Goal: Check status: Check status

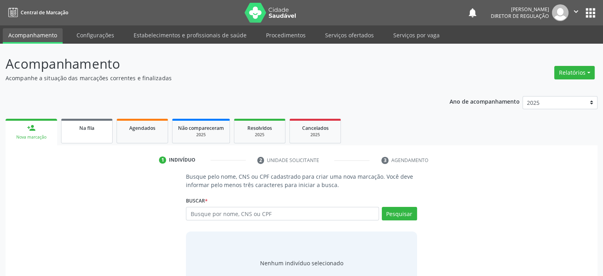
click at [79, 138] on link "Na fila" at bounding box center [87, 131] width 52 height 25
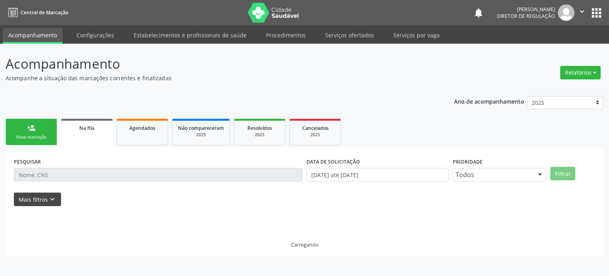
click at [43, 202] on button "Mais filtros keyboard_arrow_down" at bounding box center [37, 199] width 47 height 14
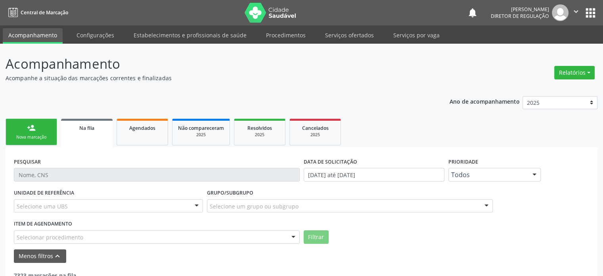
click at [71, 205] on div "Selecione uma UBS" at bounding box center [108, 205] width 189 height 13
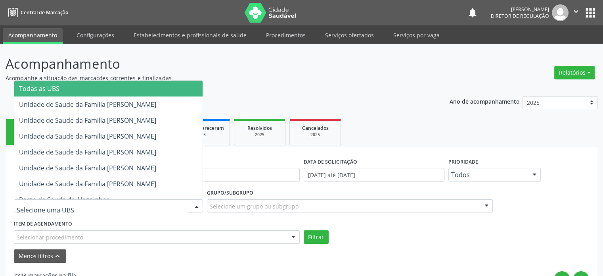
click at [65, 90] on span "Todas as UBS" at bounding box center [108, 89] width 188 height 16
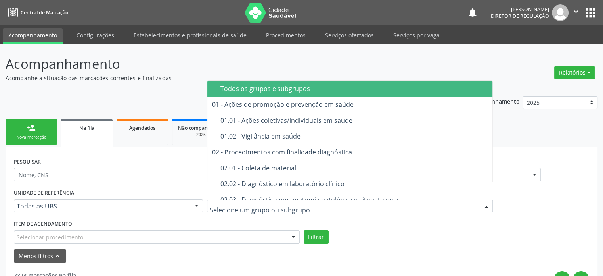
type input "A"
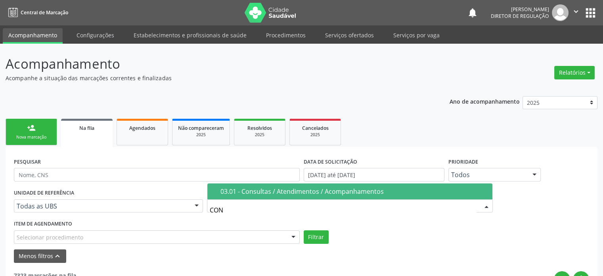
type input "CONS"
click at [258, 192] on div "03.01 - Consultas / Atendimentos / Acompanhamentos" at bounding box center [354, 191] width 267 height 6
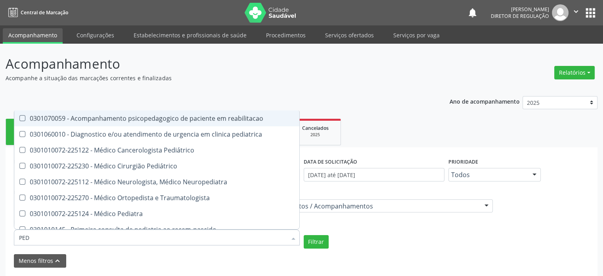
type input "PEDI"
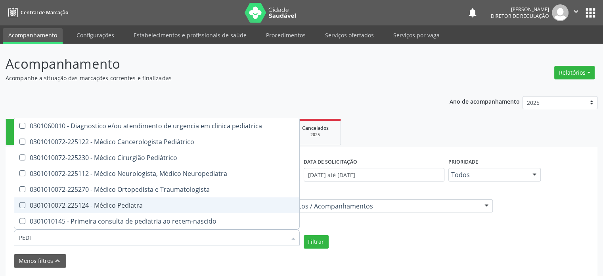
click at [102, 202] on div "0301010072-225124 - Médico Pediatra" at bounding box center [157, 205] width 276 height 6
checkbox Pediatra "true"
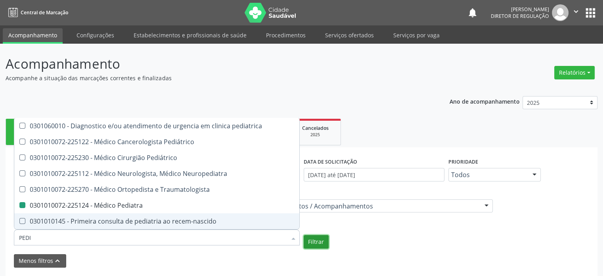
click at [317, 244] on button "Filtrar" at bounding box center [316, 241] width 25 height 13
checkbox Pediátrico "true"
checkbox Pediatra "false"
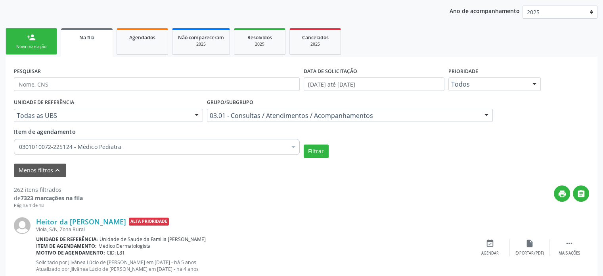
scroll to position [175, 0]
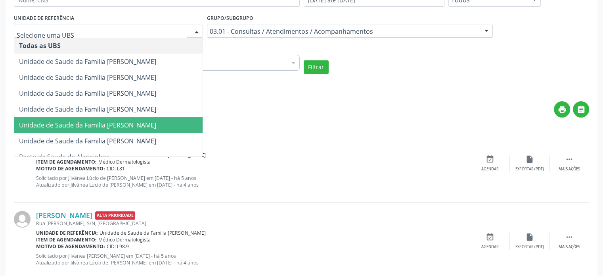
click at [135, 123] on span "Unidade de Saude da Familia [PERSON_NAME]" at bounding box center [87, 125] width 137 height 9
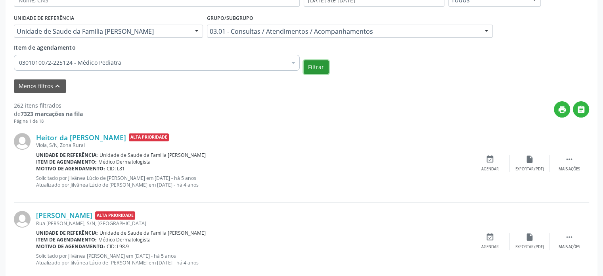
click at [314, 67] on button "Filtrar" at bounding box center [316, 66] width 25 height 13
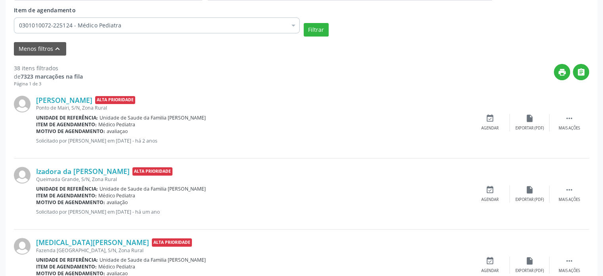
scroll to position [135, 0]
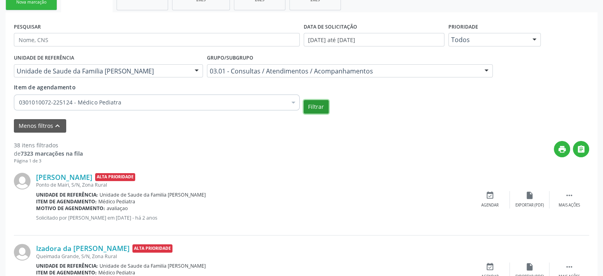
click at [316, 109] on button "Filtrar" at bounding box center [316, 106] width 25 height 13
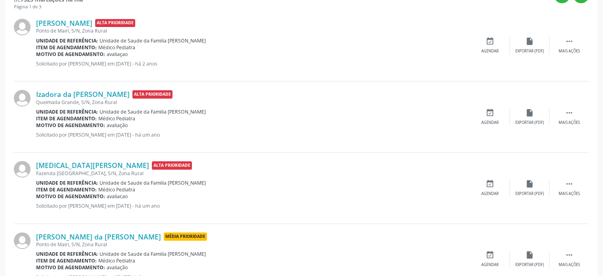
scroll to position [294, 0]
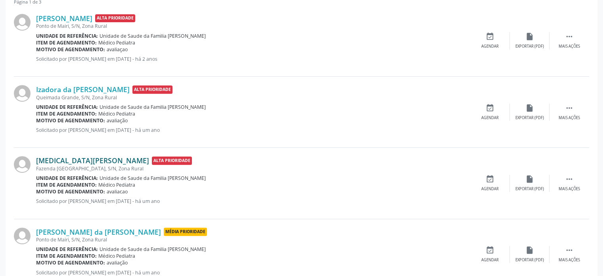
click at [84, 158] on link "[MEDICAL_DATA][PERSON_NAME]" at bounding box center [92, 160] width 113 height 9
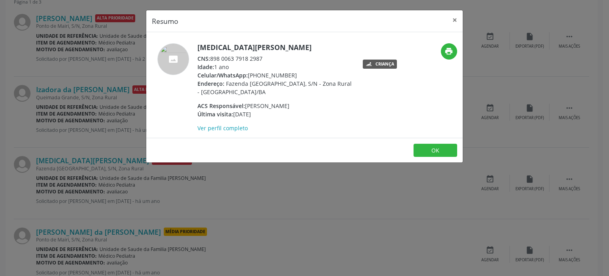
drag, startPoint x: 198, startPoint y: 46, endPoint x: 295, endPoint y: 45, distance: 96.8
click at [295, 45] on h5 "[MEDICAL_DATA][PERSON_NAME]" at bounding box center [275, 47] width 154 height 8
copy h5 "[MEDICAL_DATA][PERSON_NAME]"
drag, startPoint x: 211, startPoint y: 59, endPoint x: 265, endPoint y: 58, distance: 54.0
click at [265, 58] on div "CNS: 898 0063 7918 2987" at bounding box center [275, 58] width 154 height 8
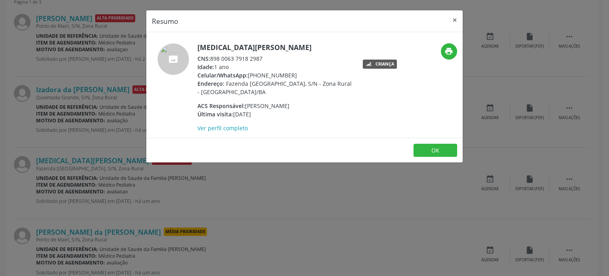
copy div "898 0063 7918 2987"
drag, startPoint x: 198, startPoint y: 47, endPoint x: 294, endPoint y: 45, distance: 95.2
click at [294, 45] on h5 "[MEDICAL_DATA][PERSON_NAME]" at bounding box center [275, 47] width 154 height 8
copy h5 "[MEDICAL_DATA][PERSON_NAME]"
click at [105, 68] on div "Resumo × [MEDICAL_DATA][PERSON_NAME] CNS: 898 0063 7918 2987 Idade: 1 ano Celul…" at bounding box center [304, 138] width 609 height 276
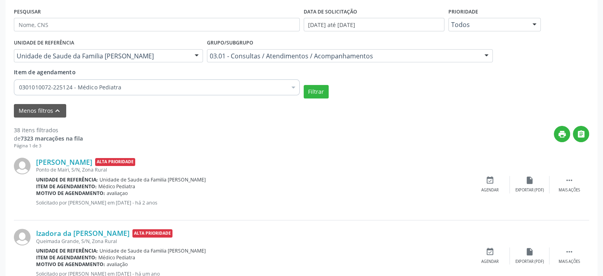
scroll to position [95, 0]
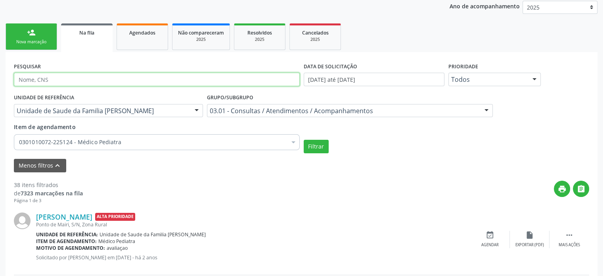
click at [51, 73] on input "text" at bounding box center [157, 79] width 286 height 13
paste input "[MEDICAL_DATA][PERSON_NAME]"
type input "[MEDICAL_DATA][PERSON_NAME]"
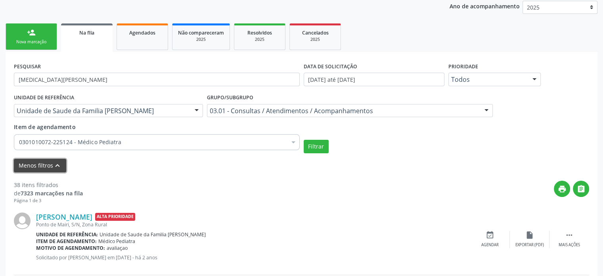
click at [42, 166] on button "Menos filtros keyboard_arrow_up" at bounding box center [40, 166] width 52 height 14
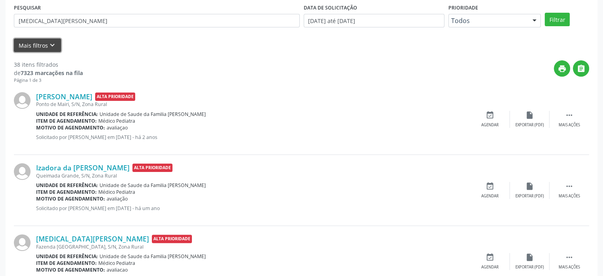
scroll to position [16, 0]
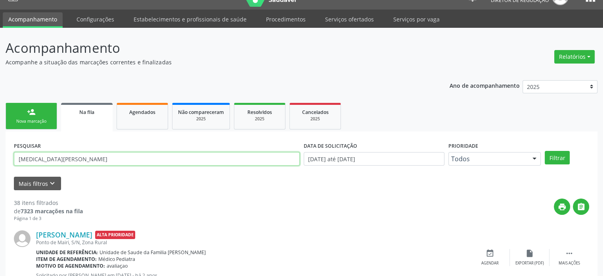
click at [100, 159] on input "[MEDICAL_DATA][PERSON_NAME]" at bounding box center [157, 158] width 286 height 13
click at [545, 151] on button "Filtrar" at bounding box center [557, 157] width 25 height 13
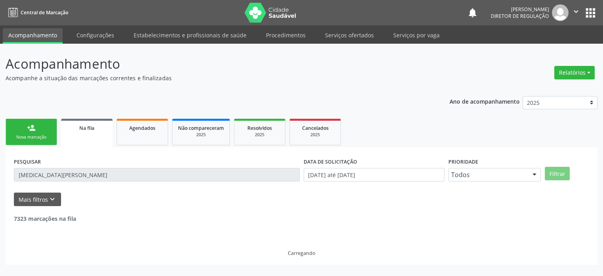
scroll to position [0, 0]
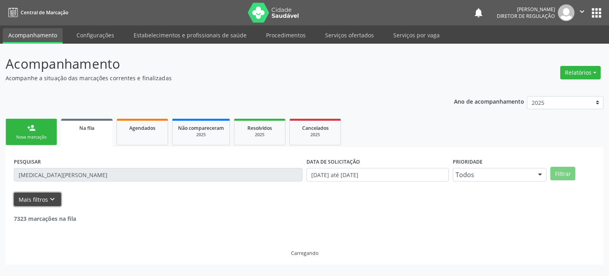
click at [44, 193] on button "Mais filtros keyboard_arrow_down" at bounding box center [37, 199] width 47 height 14
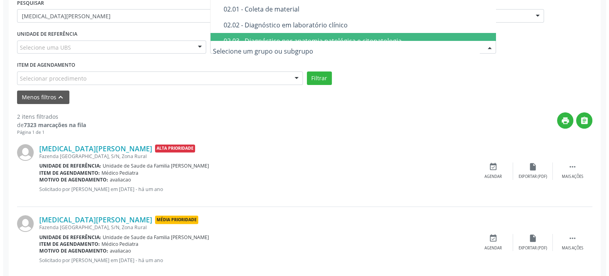
scroll to position [173, 0]
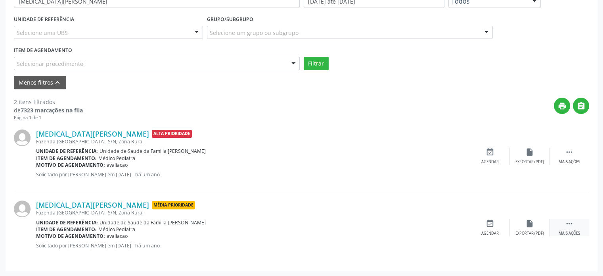
click at [560, 222] on div " Mais ações" at bounding box center [570, 227] width 40 height 17
click at [489, 224] on icon "cancel" at bounding box center [490, 223] width 9 height 9
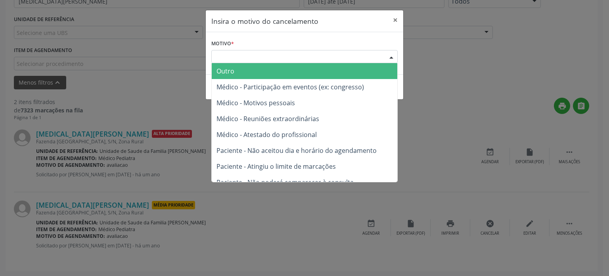
click at [264, 57] on div "Escolha o motivo" at bounding box center [304, 56] width 186 height 13
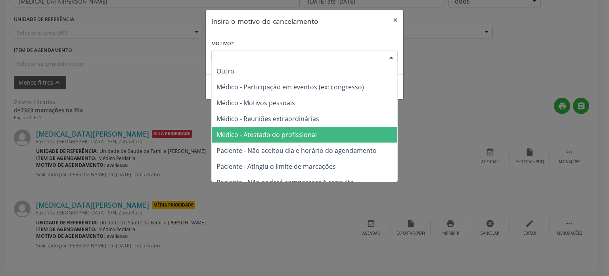
drag, startPoint x: 271, startPoint y: 138, endPoint x: 301, endPoint y: 121, distance: 34.8
click at [271, 138] on span "Médico - Atestado do profissional" at bounding box center [267, 134] width 100 height 9
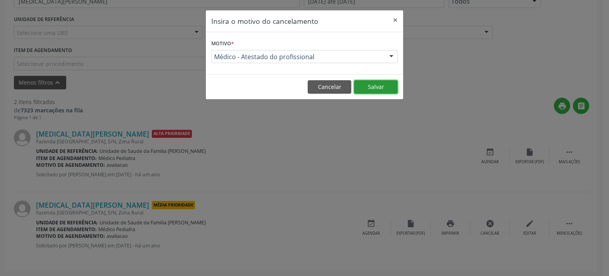
click at [369, 87] on button "Salvar" at bounding box center [376, 86] width 44 height 13
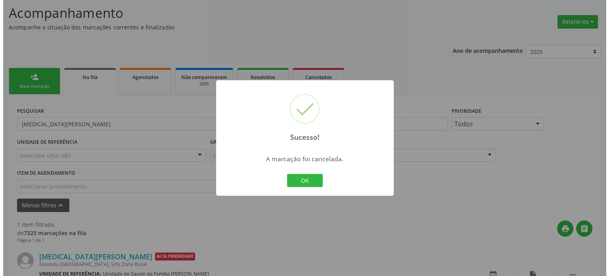
scroll to position [102, 0]
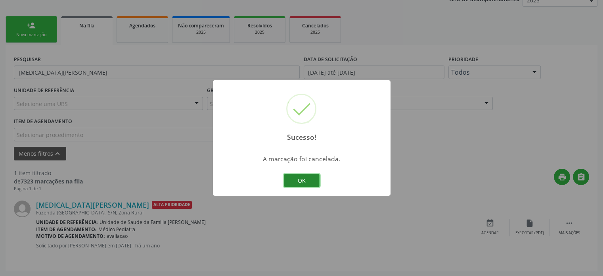
click at [314, 180] on button "OK" at bounding box center [302, 180] width 36 height 13
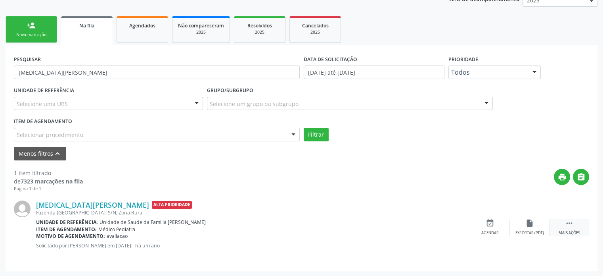
click at [570, 228] on div " Mais ações" at bounding box center [570, 227] width 40 height 17
click at [495, 228] on div "cancel Cancelar" at bounding box center [490, 227] width 40 height 17
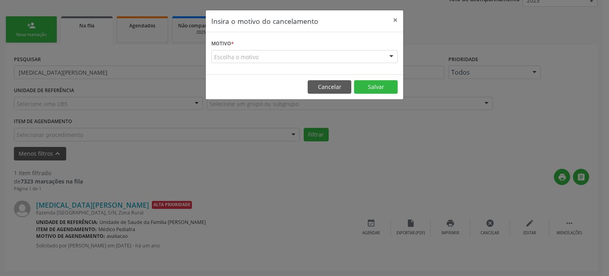
click at [232, 55] on div "Escolha o motivo" at bounding box center [304, 56] width 186 height 13
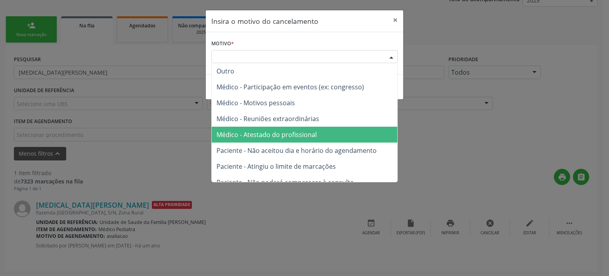
click at [264, 136] on span "Médico - Atestado do profissional" at bounding box center [267, 134] width 100 height 9
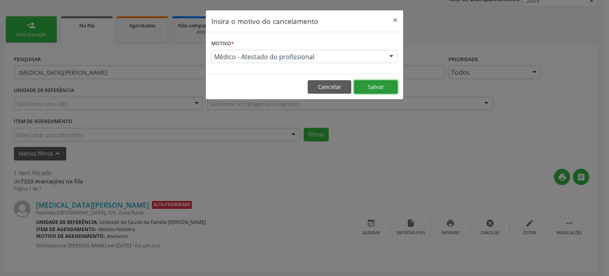
click at [355, 92] on button "Salvar" at bounding box center [376, 86] width 44 height 13
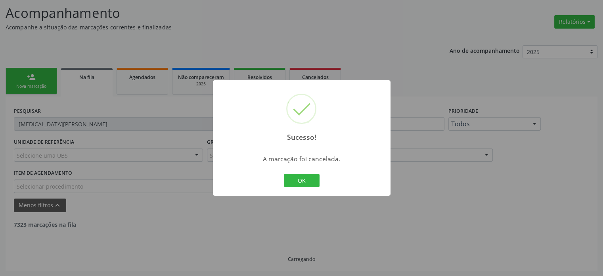
scroll to position [25, 0]
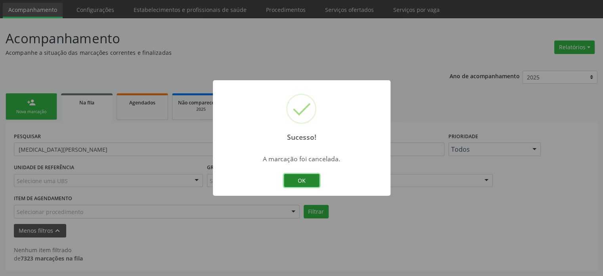
click at [309, 179] on button "OK" at bounding box center [302, 180] width 36 height 13
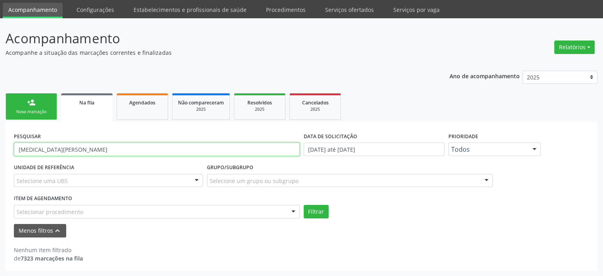
click at [71, 155] on input "[MEDICAL_DATA][PERSON_NAME]" at bounding box center [157, 148] width 286 height 13
click at [304, 205] on button "Filtrar" at bounding box center [316, 211] width 25 height 13
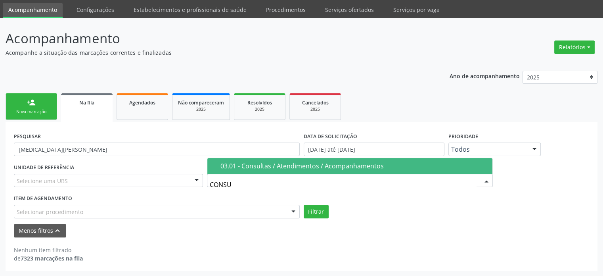
type input "CONSUL"
click at [247, 165] on div "03.01 - Consultas / Atendimentos / Acompanhamentos" at bounding box center [354, 166] width 267 height 6
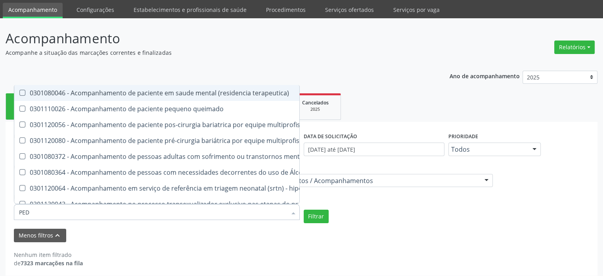
type input "PEDI"
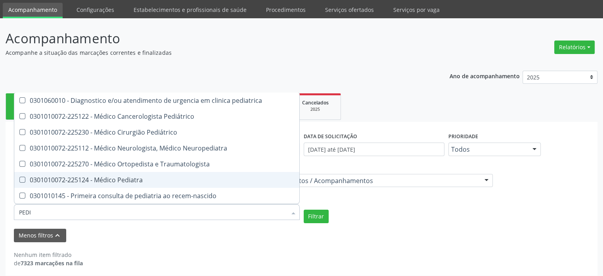
click at [107, 177] on div "0301010072-225124 - Médico Pediatra" at bounding box center [157, 180] width 276 height 6
checkbox Pediatra "true"
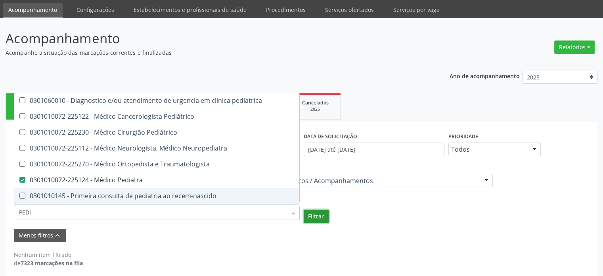
click at [316, 218] on button "Filtrar" at bounding box center [316, 215] width 25 height 13
checkbox Pediátrico "true"
checkbox Pediatra "false"
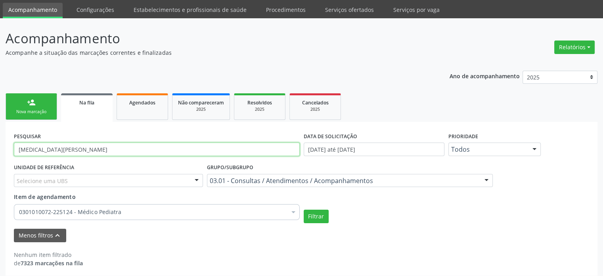
click at [98, 153] on input "[MEDICAL_DATA][PERSON_NAME]" at bounding box center [157, 148] width 286 height 13
click at [304, 209] on button "Filtrar" at bounding box center [316, 215] width 25 height 13
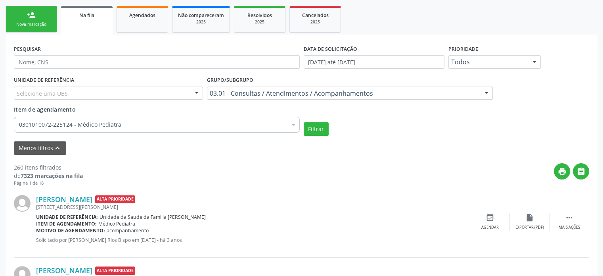
scroll to position [95, 0]
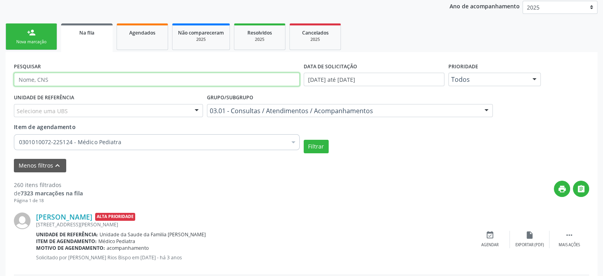
click at [39, 78] on input "text" at bounding box center [157, 79] width 286 height 13
click at [304, 140] on button "Filtrar" at bounding box center [316, 146] width 25 height 13
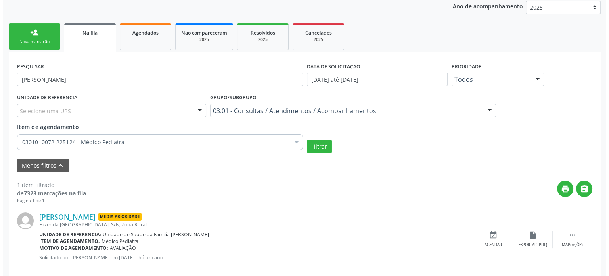
scroll to position [107, 0]
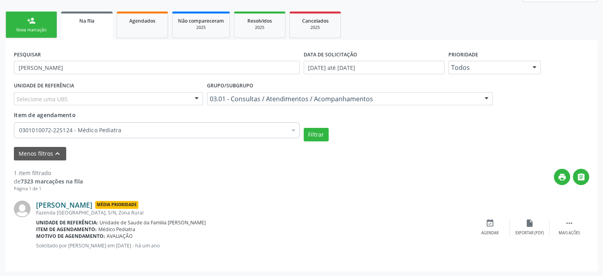
click at [88, 203] on link "[PERSON_NAME]" at bounding box center [64, 204] width 56 height 9
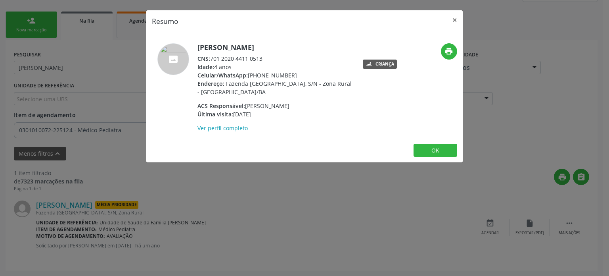
drag, startPoint x: 211, startPoint y: 56, endPoint x: 267, endPoint y: 58, distance: 55.6
click at [267, 58] on div "CNS: 701 2020 4411 0513" at bounding box center [275, 58] width 154 height 8
copy div "701 2020 4411 0513"
click at [81, 63] on div "Resumo × [PERSON_NAME] CNS: 701 2020 4411 0513 Idade: 4 anos Celular/WhatsApp: …" at bounding box center [304, 138] width 609 height 276
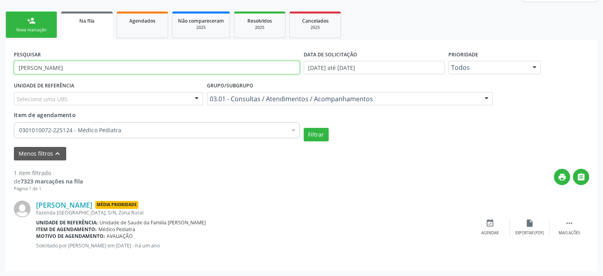
click at [81, 63] on input "[PERSON_NAME]" at bounding box center [157, 67] width 286 height 13
paste input "701 2020 4411 0513"
click at [58, 66] on input "701 2020 4411 0513" at bounding box center [157, 67] width 286 height 13
click at [44, 68] on input "701 2020 44110513" at bounding box center [157, 67] width 286 height 13
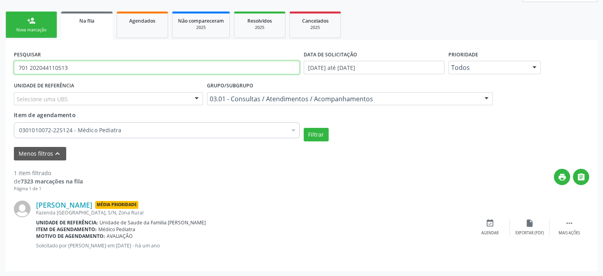
click at [31, 66] on input "701 202044110513" at bounding box center [157, 67] width 286 height 13
click at [31, 66] on input "701202044110513" at bounding box center [157, 67] width 286 height 13
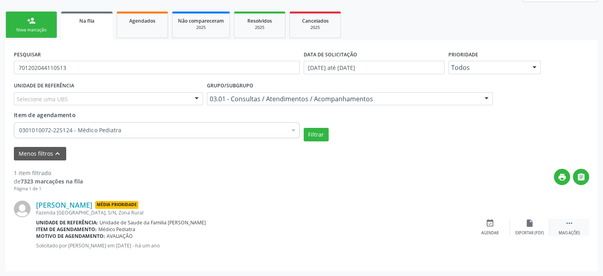
click at [564, 224] on div " Mais ações" at bounding box center [570, 227] width 40 height 17
click at [472, 223] on div "cancel Cancelar" at bounding box center [490, 227] width 40 height 17
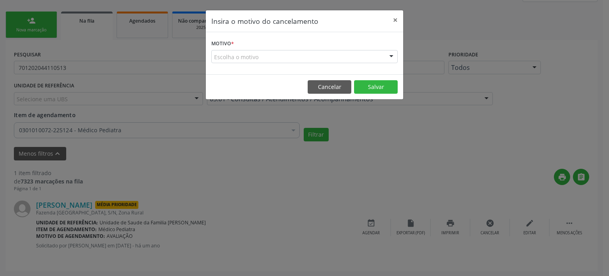
click at [268, 56] on div "Escolha o motivo" at bounding box center [304, 56] width 186 height 13
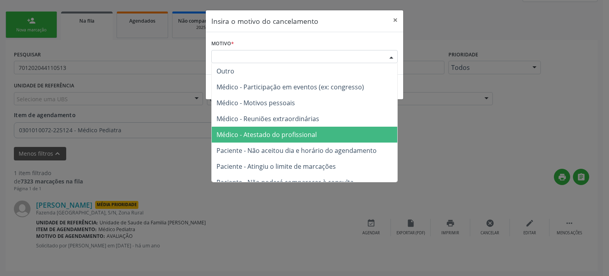
click at [267, 128] on span "Médico - Atestado do profissional" at bounding box center [305, 135] width 186 height 16
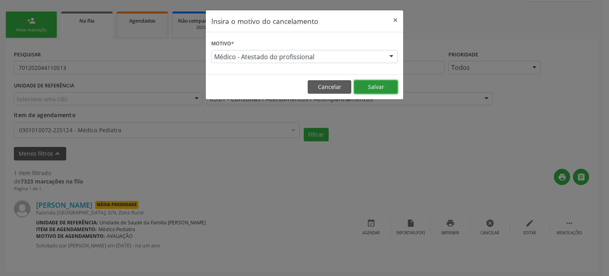
click at [368, 84] on button "Salvar" at bounding box center [376, 86] width 44 height 13
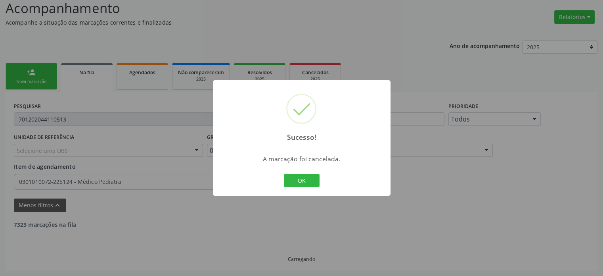
scroll to position [30, 0]
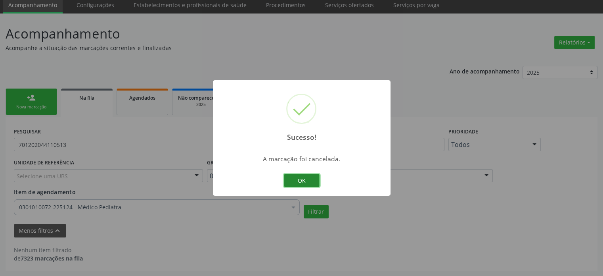
click at [308, 176] on button "OK" at bounding box center [302, 180] width 36 height 13
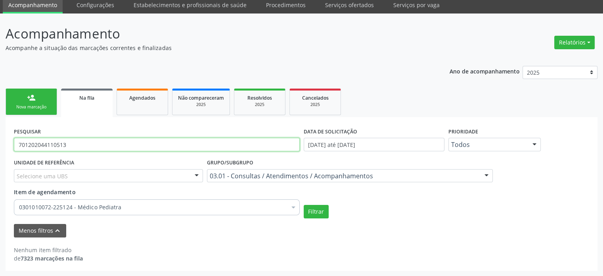
click at [90, 144] on input "701202044110513" at bounding box center [157, 144] width 286 height 13
click at [178, 173] on div "Selecione uma UBS" at bounding box center [108, 175] width 189 height 13
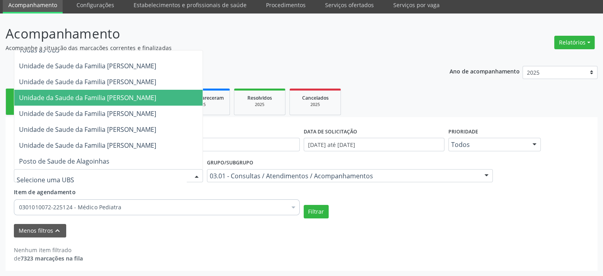
scroll to position [14, 0]
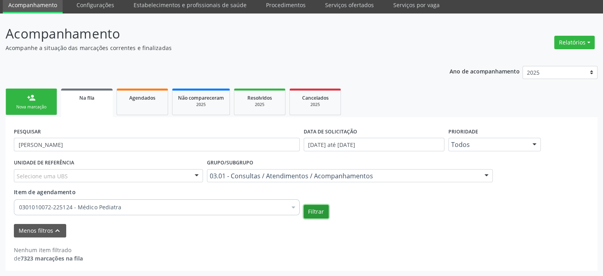
click at [313, 205] on button "Filtrar" at bounding box center [316, 211] width 25 height 13
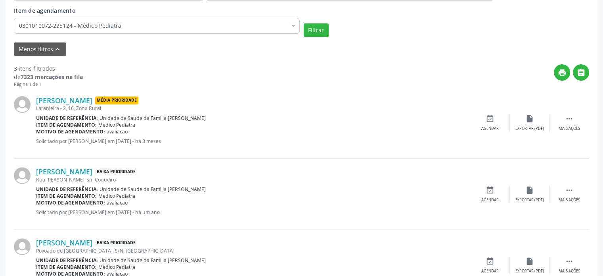
scroll to position [228, 0]
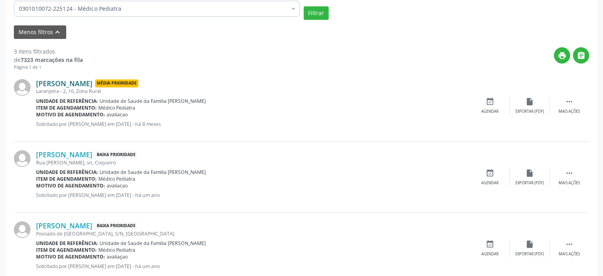
click at [83, 83] on link "[PERSON_NAME]" at bounding box center [64, 83] width 56 height 9
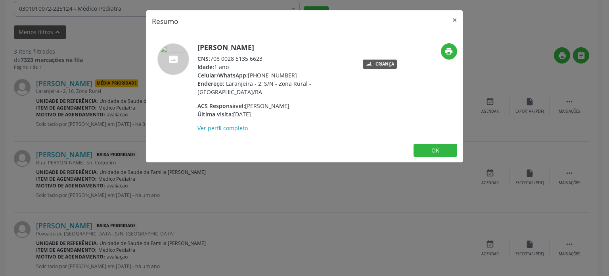
drag, startPoint x: 213, startPoint y: 57, endPoint x: 267, endPoint y: 56, distance: 54.7
click at [267, 56] on div "CNS: 708 0028 5135 6623" at bounding box center [275, 58] width 154 height 8
copy div "708 0028 5135 6623"
click at [121, 60] on div "Resumo × [PERSON_NAME] CNS: 708 0028 5135 6623 Idade: 1 ano Celular/WhatsApp: […" at bounding box center [304, 138] width 609 height 276
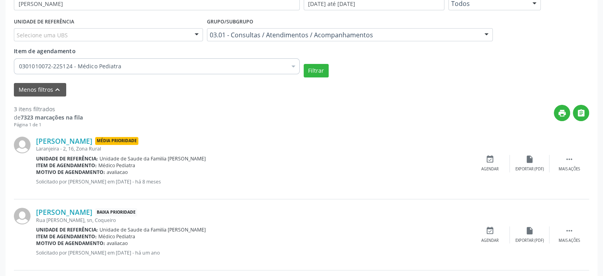
scroll to position [70, 0]
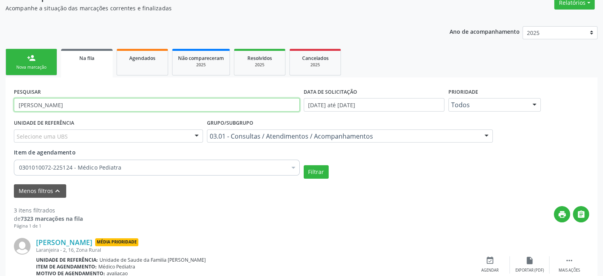
click at [42, 106] on input "[PERSON_NAME]" at bounding box center [157, 104] width 286 height 13
paste input "708 0028 5135 6623"
click at [59, 104] on input "708 0028 5135 6623" at bounding box center [157, 104] width 286 height 13
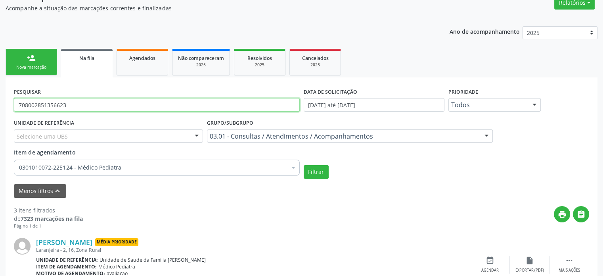
click at [59, 104] on input "708002851356623" at bounding box center [157, 104] width 286 height 13
click at [91, 104] on input "708002851356623" at bounding box center [157, 104] width 286 height 13
click at [304, 165] on button "Filtrar" at bounding box center [316, 171] width 25 height 13
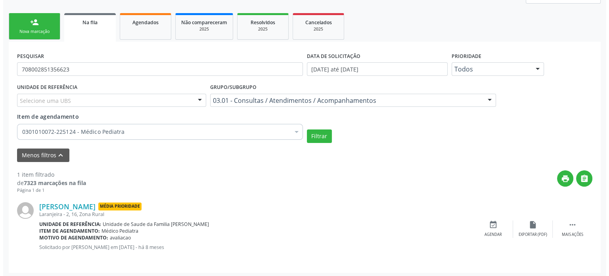
scroll to position [107, 0]
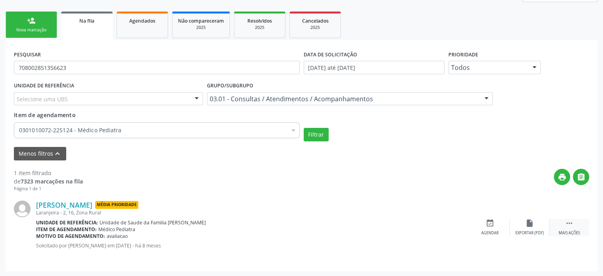
click at [566, 223] on icon "" at bounding box center [569, 223] width 9 height 9
click at [491, 224] on icon "cancel" at bounding box center [490, 223] width 9 height 9
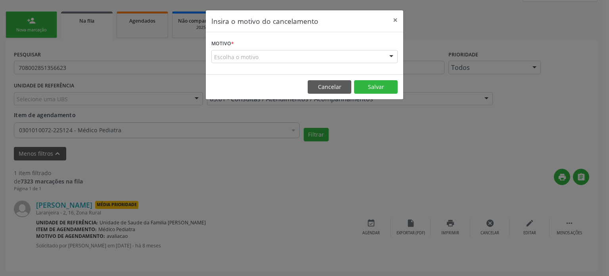
click at [243, 52] on div "Escolha o motivo" at bounding box center [304, 56] width 186 height 13
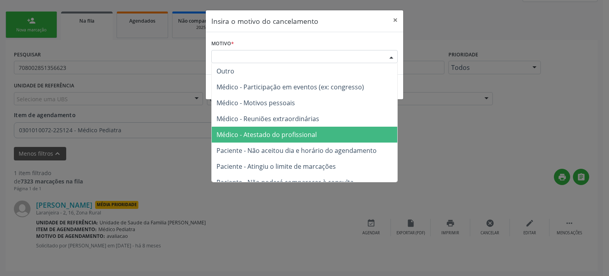
click at [253, 134] on span "Médico - Atestado do profissional" at bounding box center [267, 134] width 100 height 9
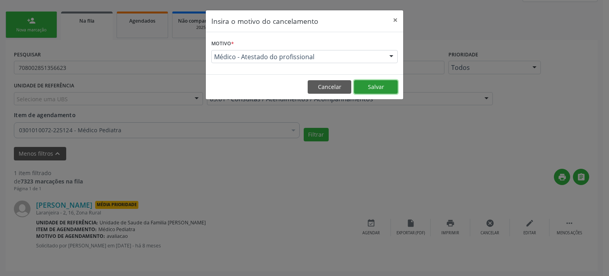
click at [381, 84] on button "Salvar" at bounding box center [376, 86] width 44 height 13
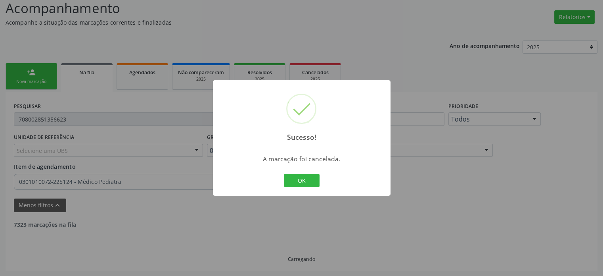
scroll to position [30, 0]
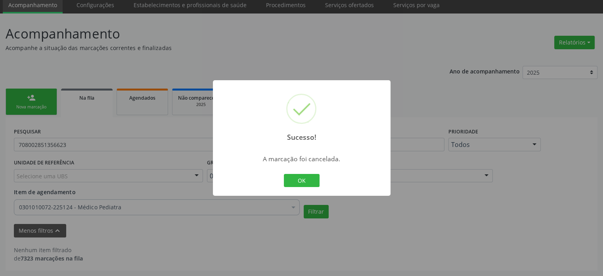
click at [57, 145] on div "Sucesso! × A marcação foi cancelada. OK Cancel" at bounding box center [301, 138] width 603 height 276
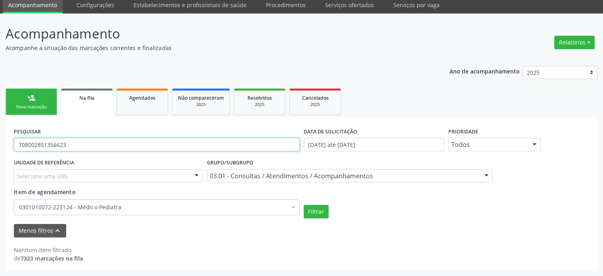
click at [57, 145] on input "708002851356623" at bounding box center [157, 144] width 286 height 13
click at [304, 205] on button "Filtrar" at bounding box center [316, 211] width 25 height 13
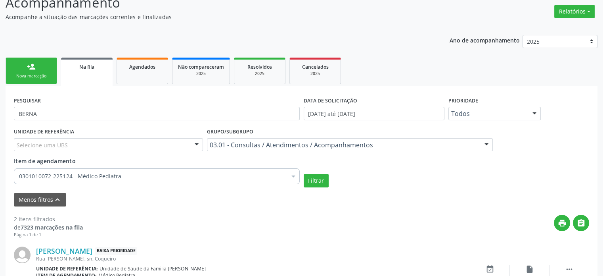
scroll to position [178, 0]
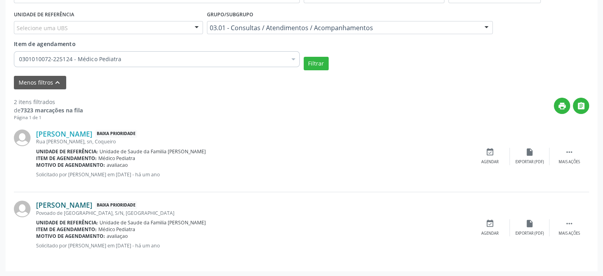
click at [90, 203] on link "[PERSON_NAME]" at bounding box center [64, 204] width 56 height 9
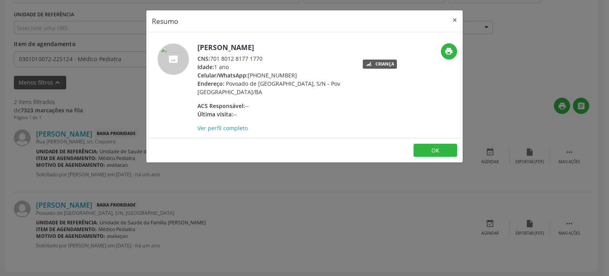
click at [92, 32] on div "Resumo × [PERSON_NAME] CNS: 701 8012 8177 1770 Idade: 1 ano Celular/WhatsApp: […" at bounding box center [304, 138] width 609 height 276
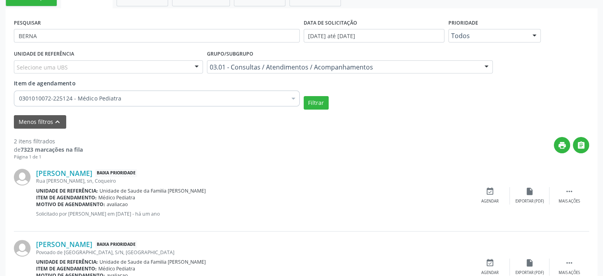
scroll to position [99, 0]
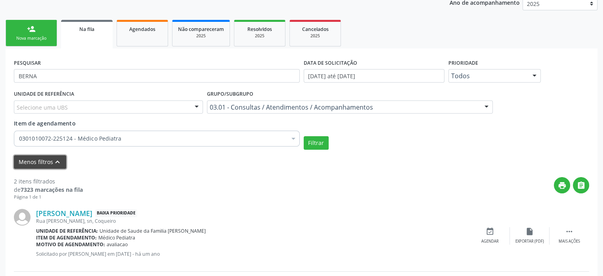
click at [46, 158] on button "Menos filtros keyboard_arrow_up" at bounding box center [40, 162] width 52 height 14
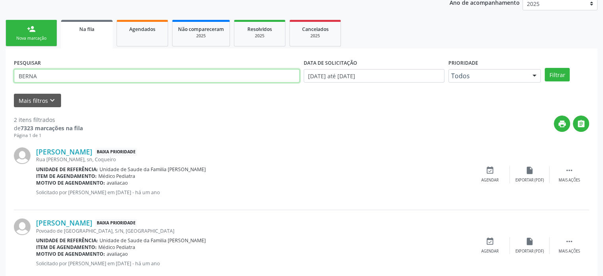
click at [46, 75] on input "BERNA" at bounding box center [157, 75] width 286 height 13
paste input "[PERSON_NAME]"
click at [545, 68] on button "Filtrar" at bounding box center [557, 74] width 25 height 13
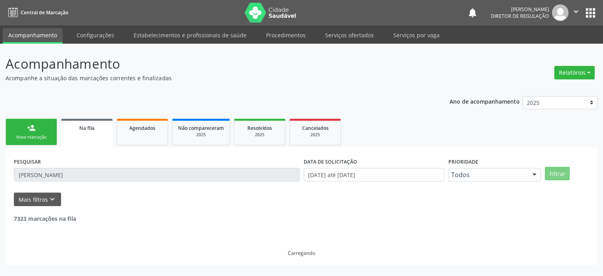
scroll to position [0, 0]
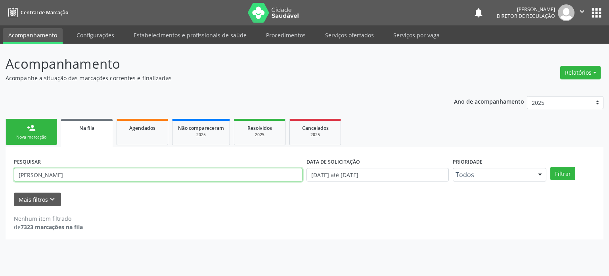
click at [77, 172] on input "[PERSON_NAME]" at bounding box center [158, 174] width 289 height 13
type input "898004873283312"
click at [551, 167] on button "Filtrar" at bounding box center [563, 173] width 25 height 13
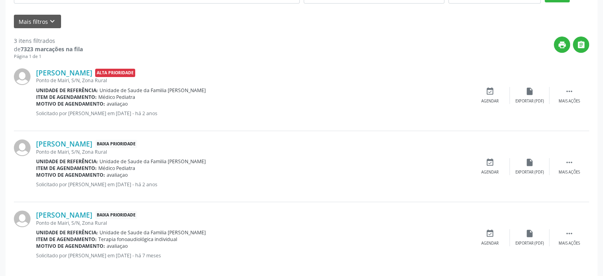
scroll to position [188, 0]
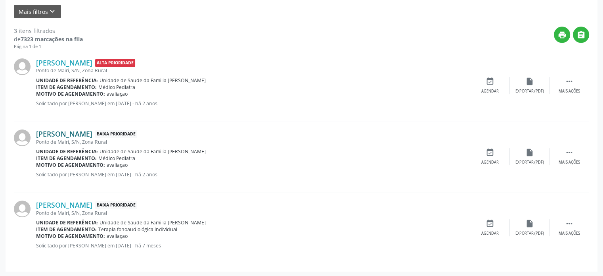
click at [73, 134] on link "[PERSON_NAME]" at bounding box center [64, 133] width 56 height 9
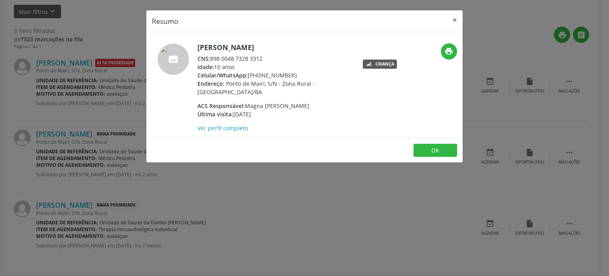
click at [116, 94] on div "Resumo × [PERSON_NAME] CNS: 898 0048 7328 3312 Idade: 10 anos Celular/WhatsApp:…" at bounding box center [304, 138] width 609 height 276
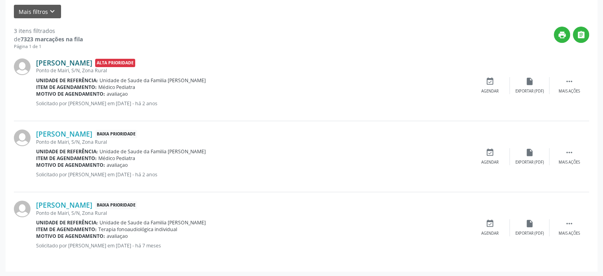
click at [88, 60] on link "[PERSON_NAME]" at bounding box center [64, 62] width 56 height 9
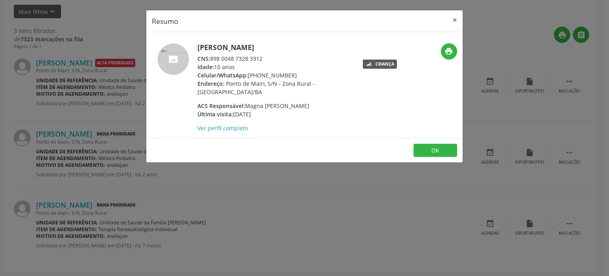
drag, startPoint x: 213, startPoint y: 58, endPoint x: 265, endPoint y: 59, distance: 52.8
click at [265, 59] on div "CNS: 898 0048 7328 3312" at bounding box center [275, 58] width 154 height 8
copy div "898 0048 7328 3312"
click at [105, 52] on div "Resumo × [PERSON_NAME] CNS: 898 0048 7328 3312 Idade: 10 anos Celular/WhatsApp:…" at bounding box center [304, 138] width 609 height 276
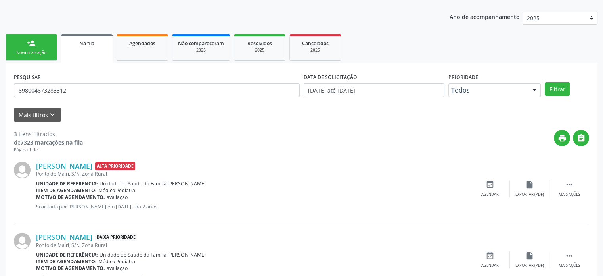
scroll to position [0, 0]
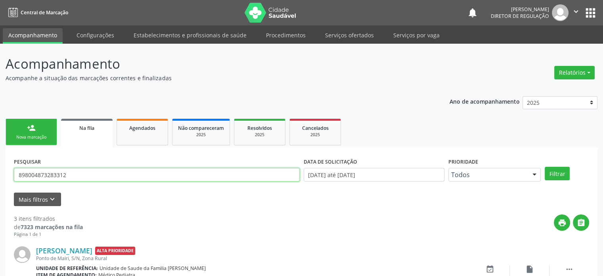
click at [44, 173] on input "898004873283312" at bounding box center [157, 174] width 286 height 13
click at [596, 13] on button "apps" at bounding box center [591, 13] width 14 height 14
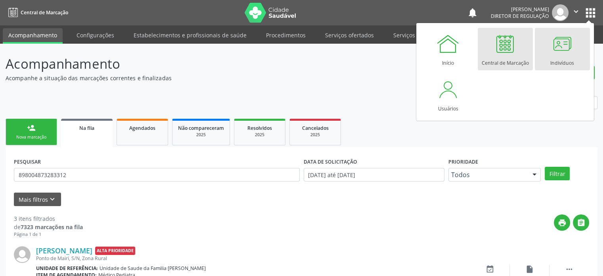
click at [555, 50] on div at bounding box center [563, 44] width 24 height 24
